Goal: Task Accomplishment & Management: Use online tool/utility

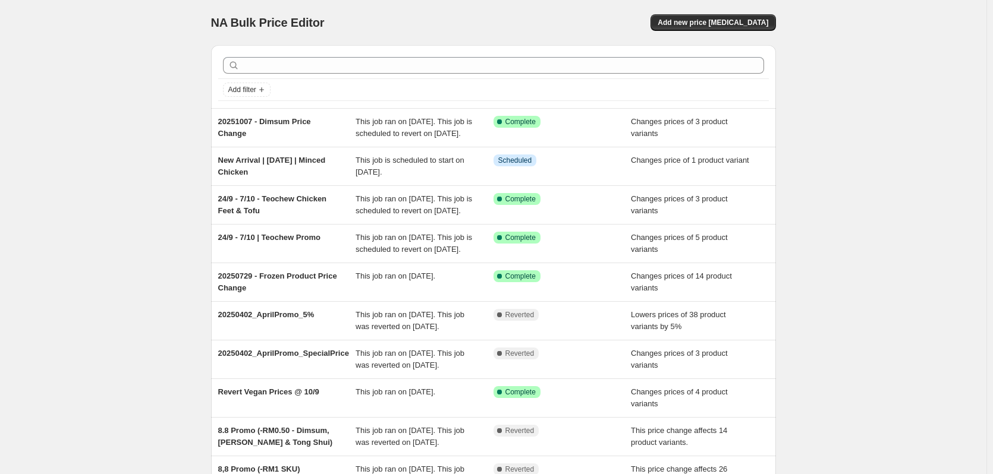
click at [133, 165] on div "NA Bulk Price Editor. This page is ready NA Bulk Price Editor Add new price [ME…" at bounding box center [493, 306] width 986 height 612
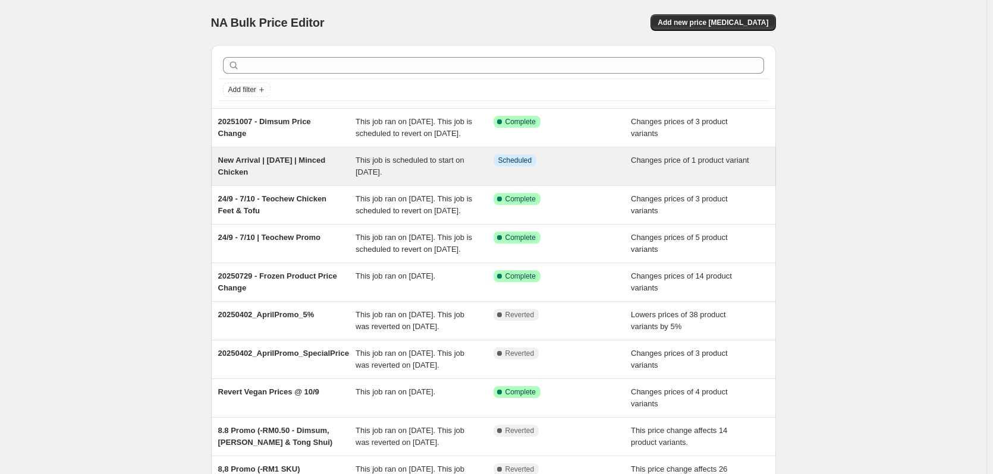
click at [287, 173] on span "New Arrival | [DATE] | Minced Chicken" at bounding box center [272, 166] width 108 height 21
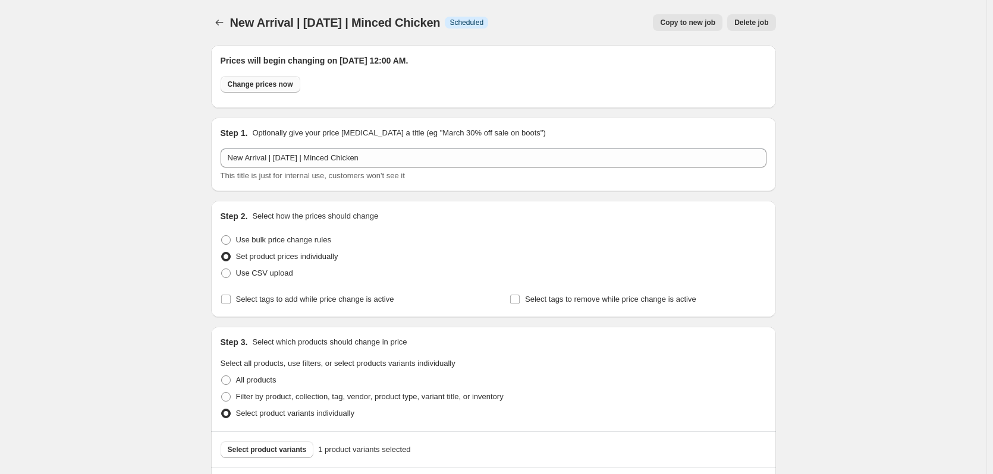
click at [286, 83] on span "Change prices now" at bounding box center [260, 85] width 65 height 10
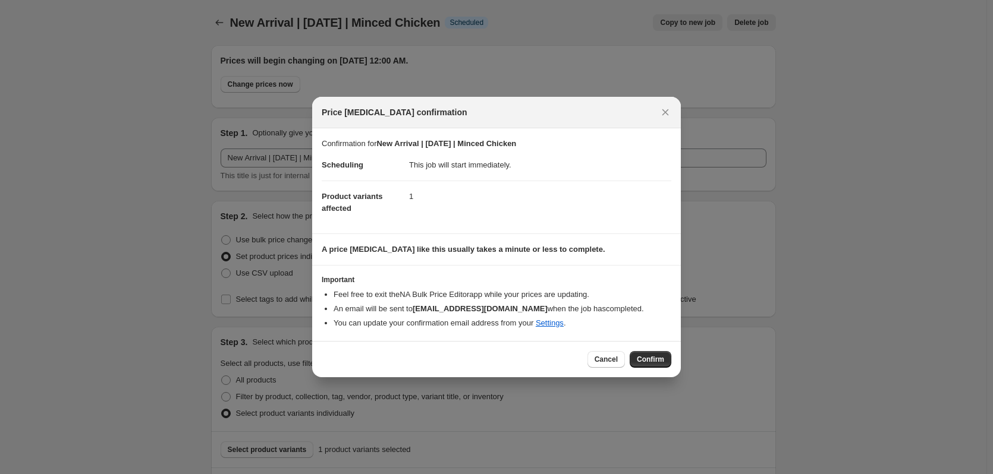
drag, startPoint x: 670, startPoint y: 111, endPoint x: 651, endPoint y: 106, distance: 18.9
click at [670, 111] on icon "Close" at bounding box center [665, 112] width 12 height 12
radio input "false"
radio input "true"
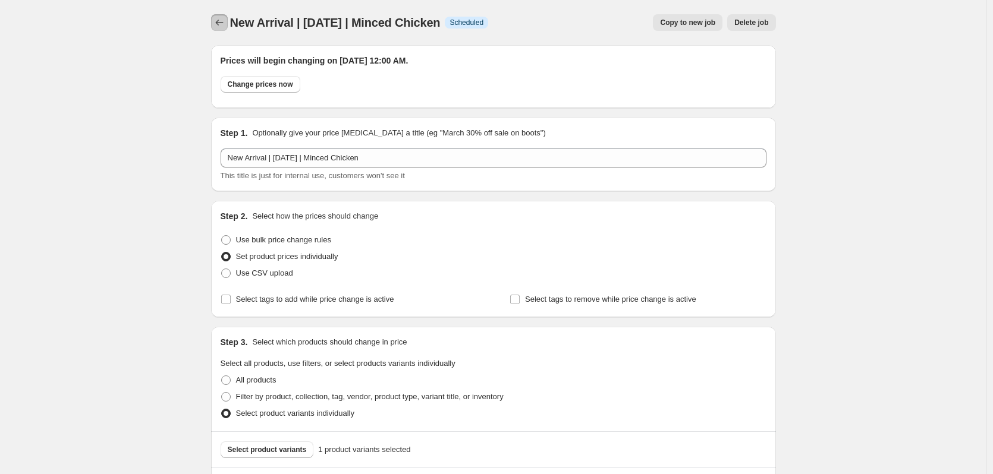
click at [228, 18] on button "Price change jobs" at bounding box center [219, 22] width 17 height 17
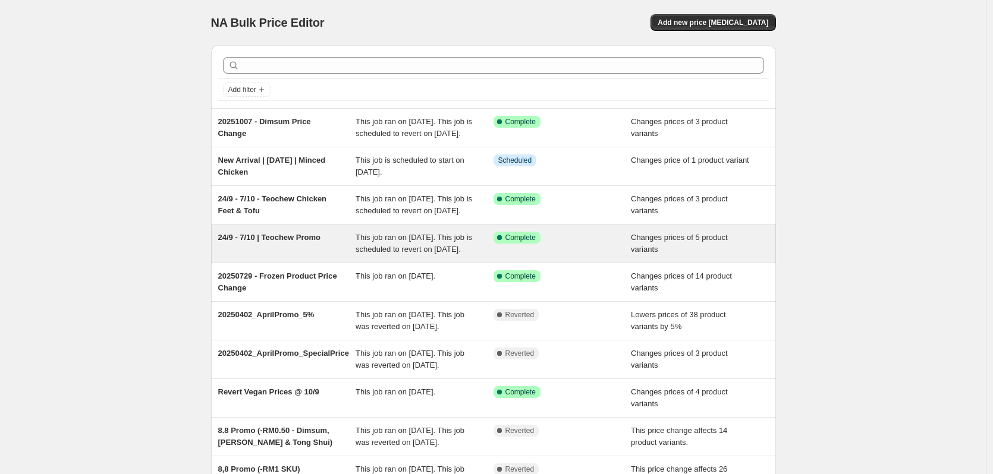
click at [306, 242] on span "24/9 - 7/10 | Teochew Promo" at bounding box center [269, 237] width 102 height 9
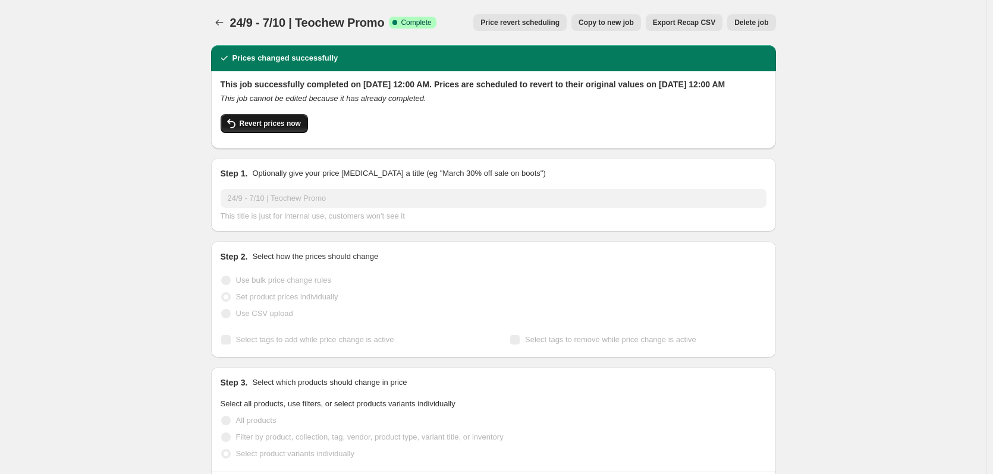
click at [286, 128] on span "Revert prices now" at bounding box center [270, 124] width 61 height 10
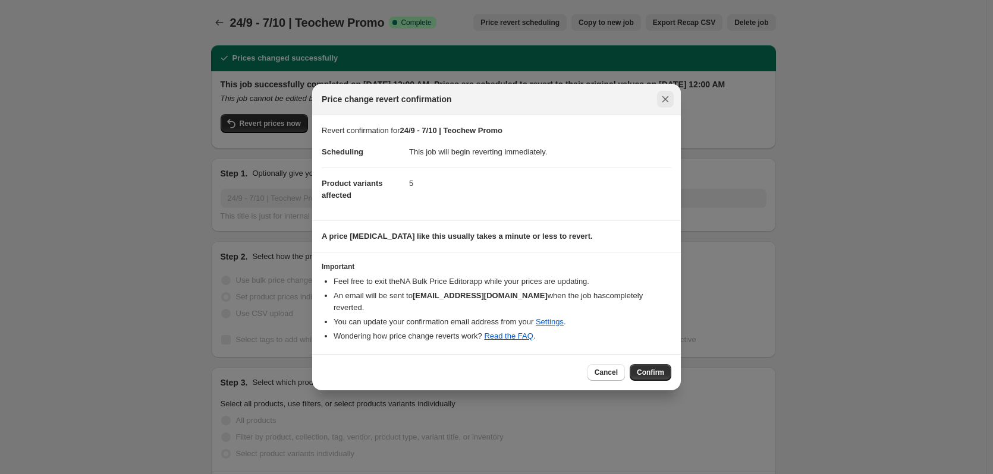
click at [663, 105] on icon "Close" at bounding box center [665, 99] width 12 height 12
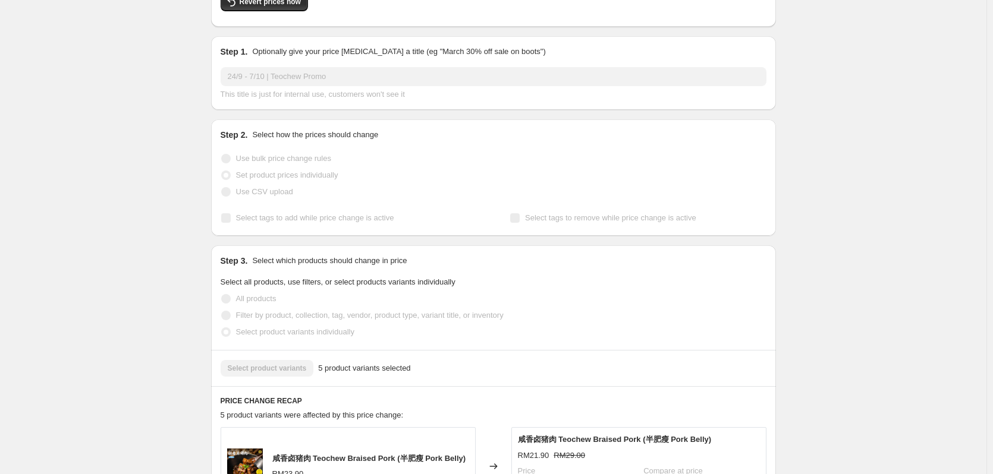
scroll to position [119, 0]
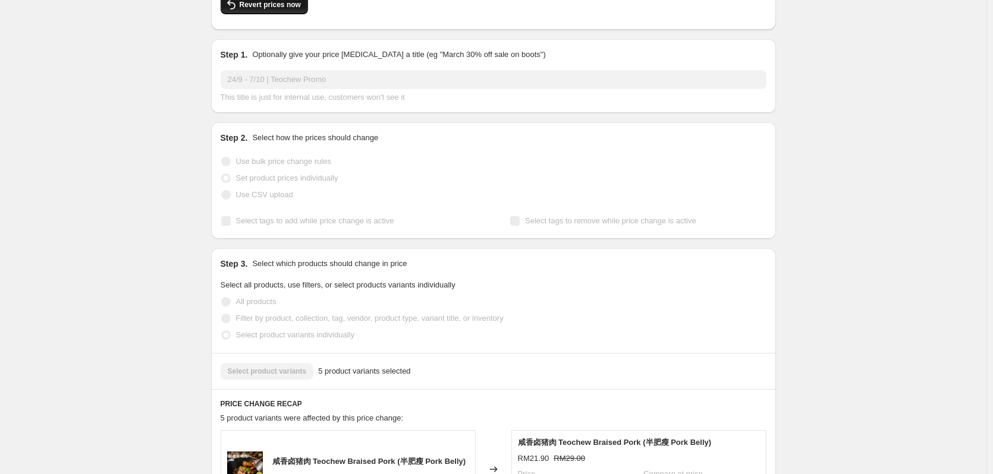
click at [260, 10] on span "Revert prices now" at bounding box center [270, 5] width 61 height 10
checkbox input "false"
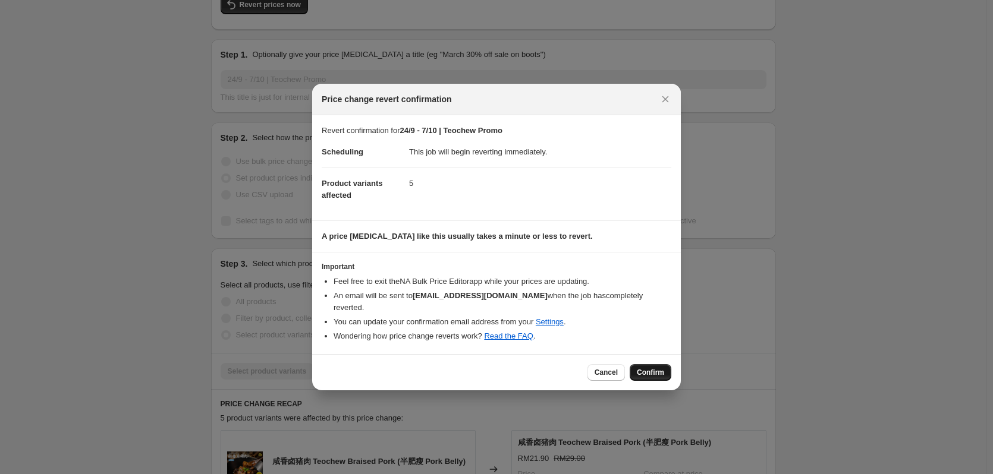
click at [660, 368] on span "Confirm" at bounding box center [650, 373] width 27 height 10
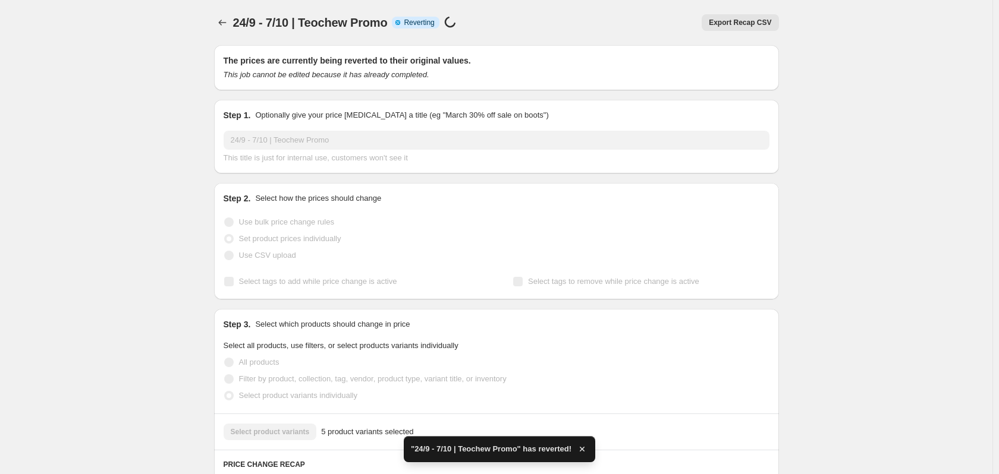
checkbox input "true"
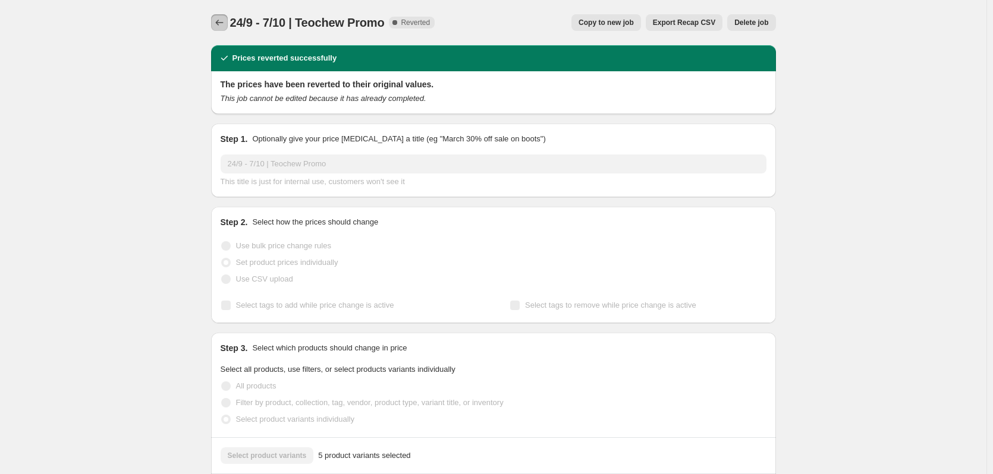
click at [225, 17] on button "Price change jobs" at bounding box center [219, 22] width 17 height 17
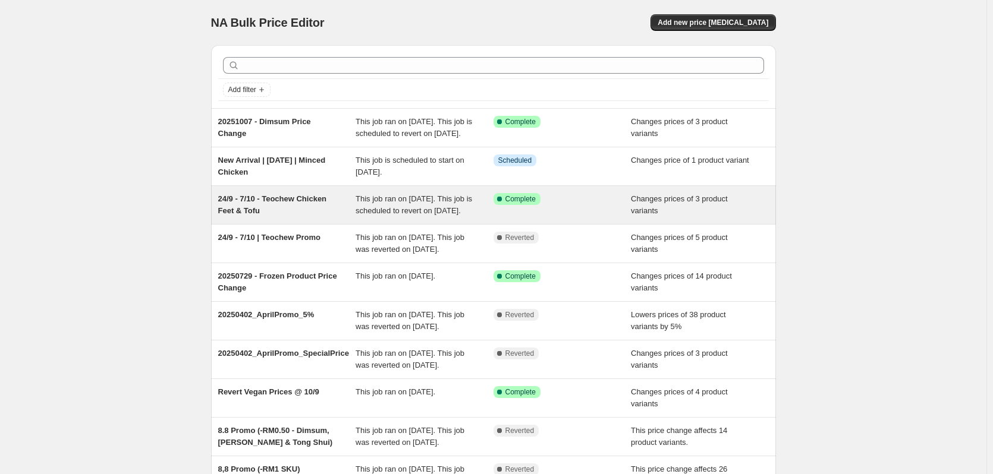
click at [284, 214] on span "24/9 - 7/10 - Teochew Chicken Feet & Tofu" at bounding box center [272, 204] width 109 height 21
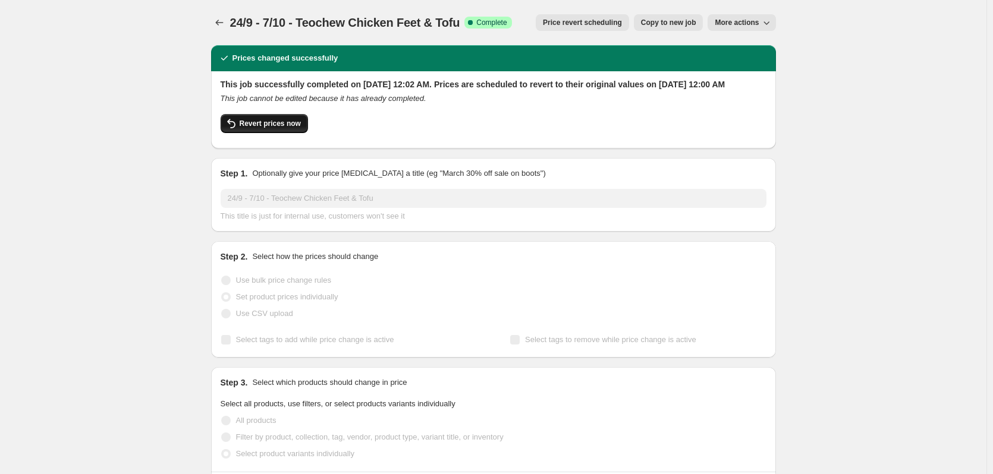
click at [276, 128] on span "Revert prices now" at bounding box center [270, 124] width 61 height 10
checkbox input "false"
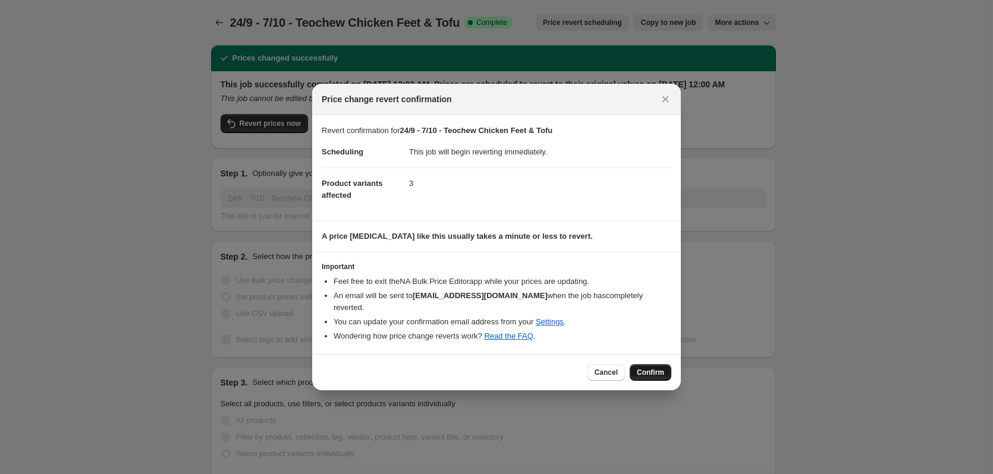
click at [648, 368] on span "Confirm" at bounding box center [650, 373] width 27 height 10
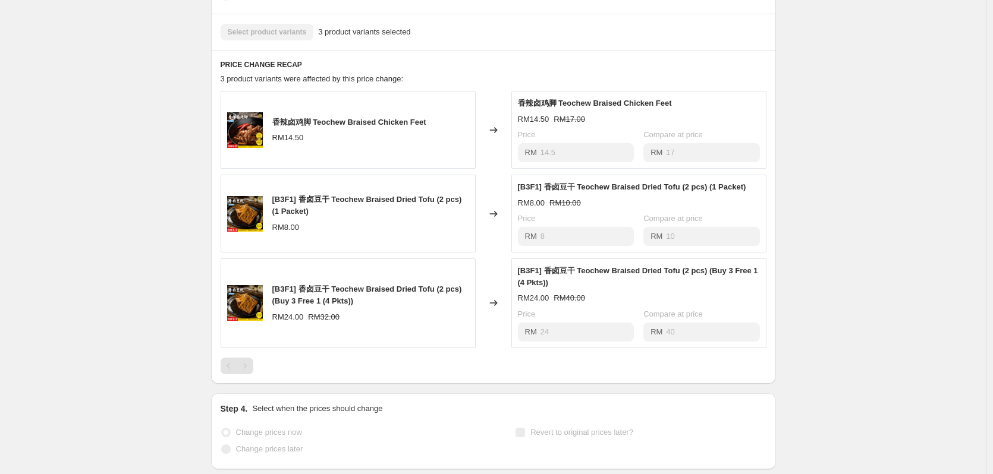
scroll to position [416, 0]
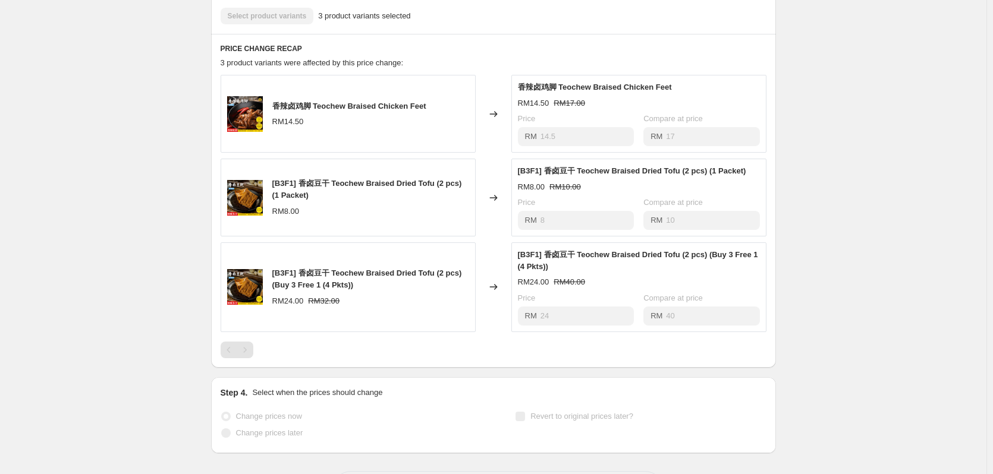
click at [863, 270] on div "24/9 - 7/10 - Teochew Chicken Feet & Tofu. This page is ready 24/9 - 7/10 - Teo…" at bounding box center [493, 55] width 986 height 942
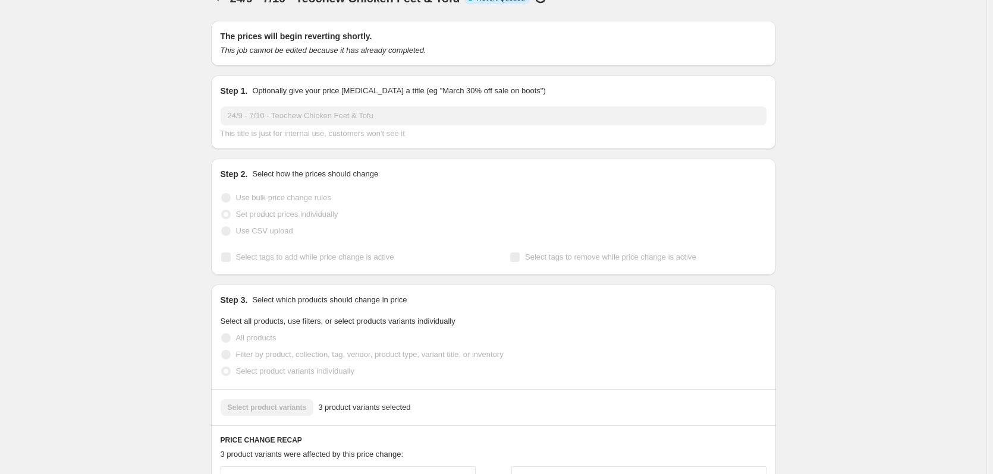
scroll to position [0, 0]
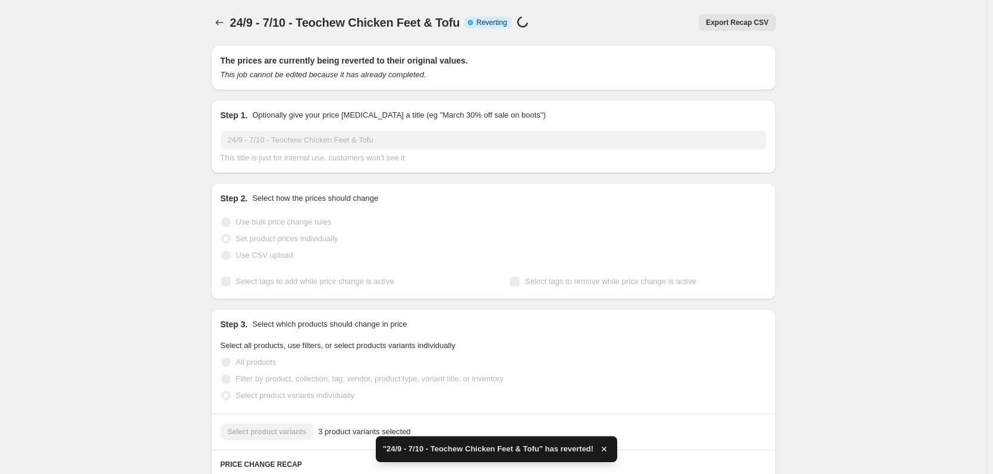
checkbox input "true"
